Goal: Browse casually

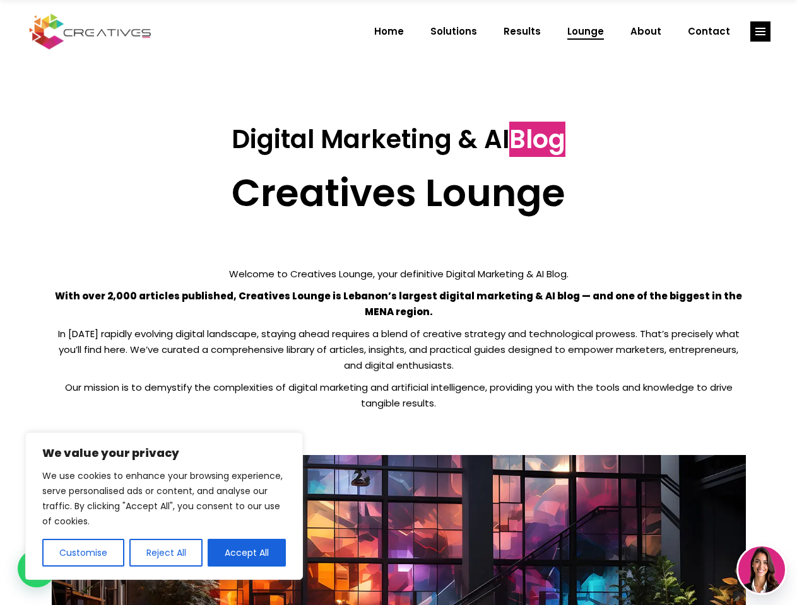
click at [398, 303] on p "With over 2,000 articles published, Creatives Lounge is Lebanon’s largest digit…" at bounding box center [399, 304] width 694 height 32
click at [83, 553] on button "Customise" at bounding box center [83, 553] width 82 height 28
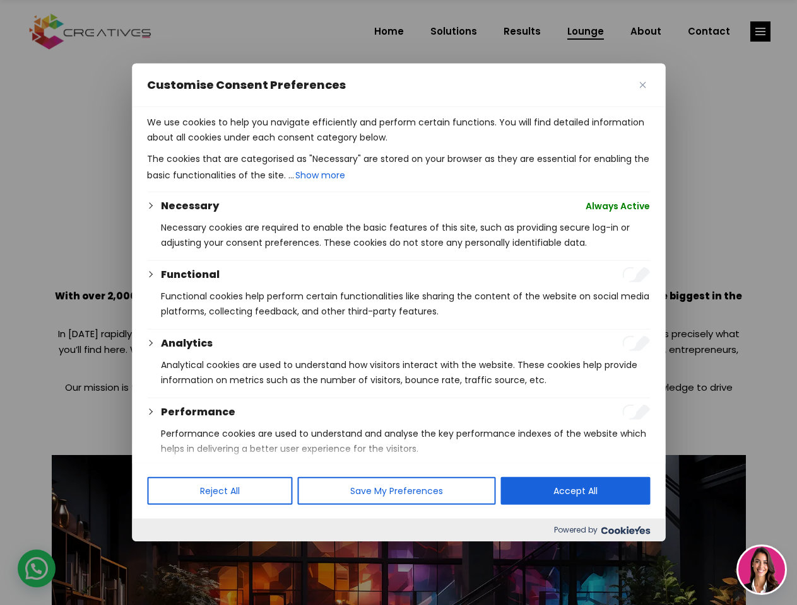
click at [165, 553] on div at bounding box center [398, 302] width 797 height 605
click at [247, 145] on p "We use cookies to help you navigate efficiently and perform certain functions. …" at bounding box center [398, 130] width 503 height 30
click at [760, 32] on div at bounding box center [398, 302] width 797 height 605
click at [761, 570] on img at bounding box center [761, 570] width 47 height 47
